Goal: Browse casually

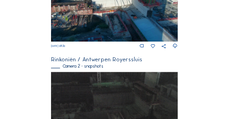
scroll to position [177, 0]
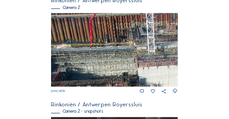
drag, startPoint x: 99, startPoint y: 54, endPoint x: 127, endPoint y: 69, distance: 31.9
click at [144, 72] on img at bounding box center [114, 50] width 126 height 74
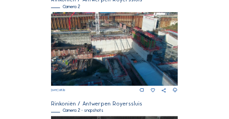
scroll to position [159, 0]
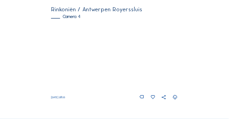
scroll to position [481, 0]
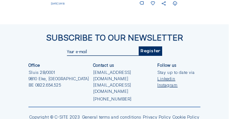
scroll to position [575, 0]
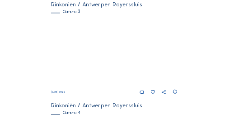
scroll to position [382, 0]
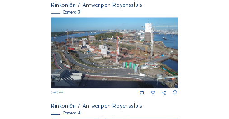
click at [137, 62] on img at bounding box center [114, 52] width 126 height 71
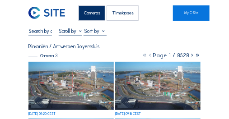
click at [71, 86] on img at bounding box center [70, 86] width 85 height 48
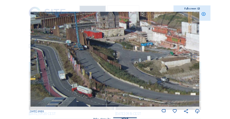
drag, startPoint x: 45, startPoint y: 68, endPoint x: 90, endPoint y: 71, distance: 45.7
click at [90, 71] on img at bounding box center [114, 59] width 169 height 95
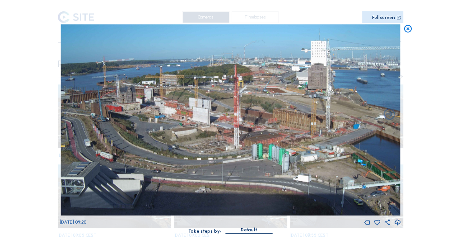
click at [228, 29] on icon at bounding box center [407, 28] width 9 height 9
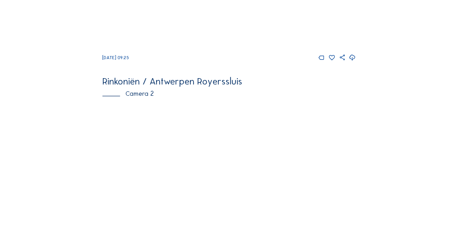
scroll to position [144, 0]
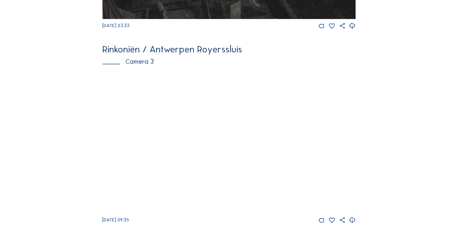
scroll to position [630, 0]
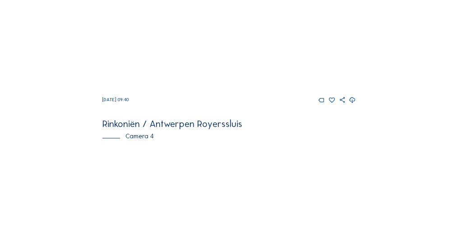
scroll to position [666, 0]
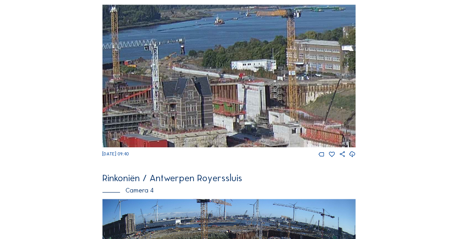
drag, startPoint x: 137, startPoint y: 47, endPoint x: 243, endPoint y: 81, distance: 110.9
click at [243, 81] on img at bounding box center [228, 76] width 253 height 143
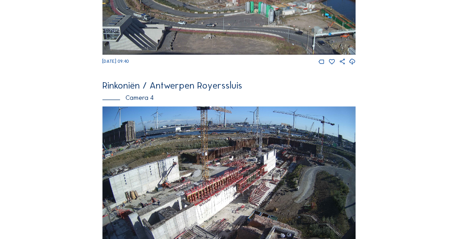
scroll to position [668, 0]
